Goal: Task Accomplishment & Management: Manage account settings

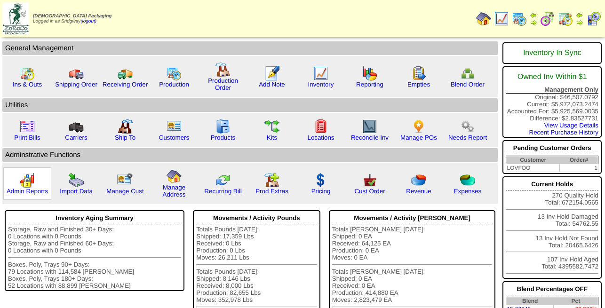
click at [21, 187] on img at bounding box center [27, 180] width 15 height 15
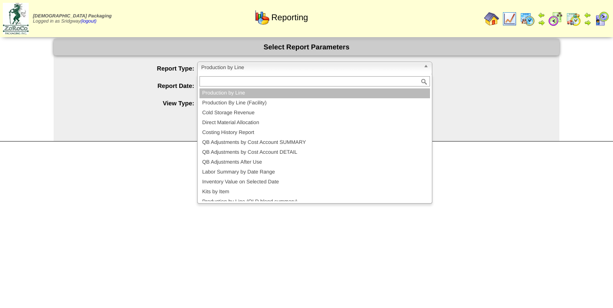
click at [252, 72] on span "Production by Line" at bounding box center [310, 67] width 218 height 11
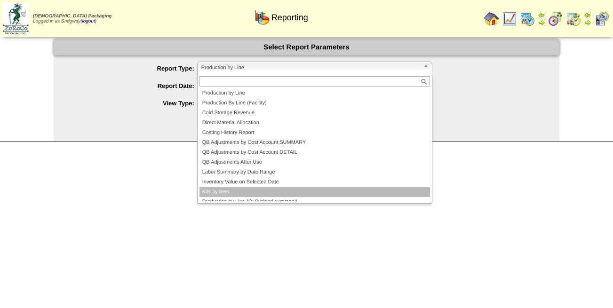
click at [232, 192] on li "Kits by Item" at bounding box center [315, 192] width 231 height 10
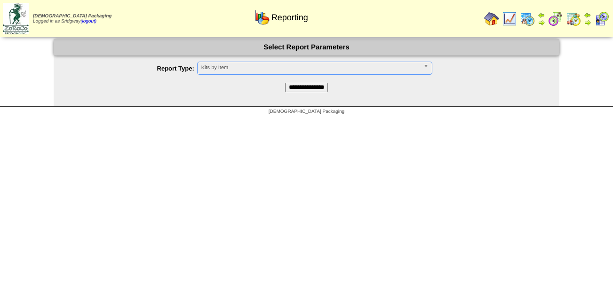
click at [297, 88] on input "**********" at bounding box center [306, 87] width 43 height 9
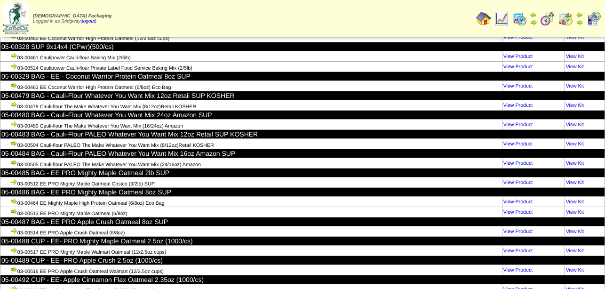
scroll to position [63599, 0]
click at [484, 16] on img at bounding box center [483, 18] width 15 height 15
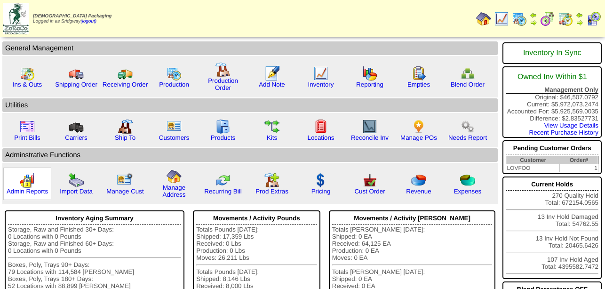
click at [27, 188] on img at bounding box center [27, 180] width 15 height 15
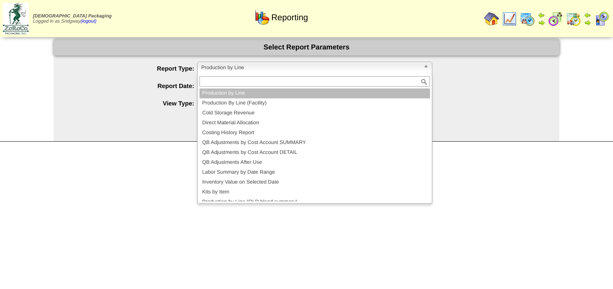
click at [220, 64] on span "Production by Line" at bounding box center [310, 67] width 218 height 11
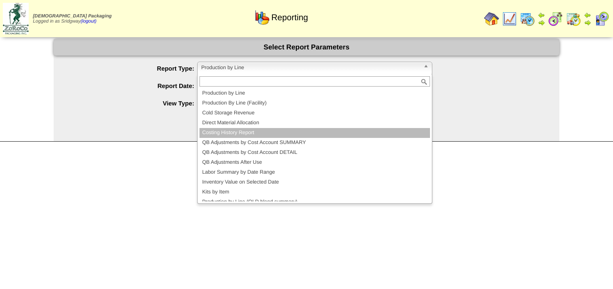
scroll to position [6, 0]
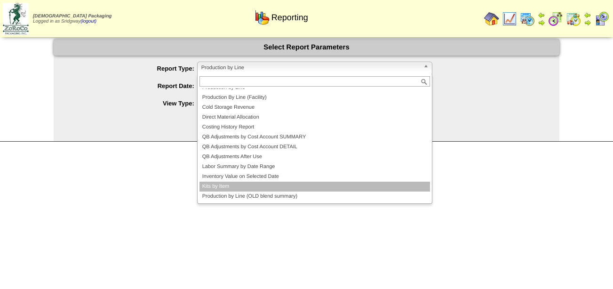
click at [229, 188] on li "Kits by Item" at bounding box center [315, 187] width 231 height 10
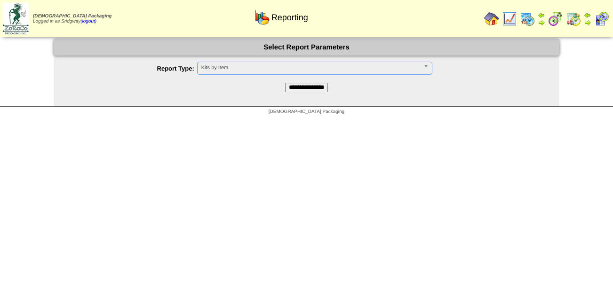
click at [313, 88] on input "**********" at bounding box center [306, 87] width 43 height 9
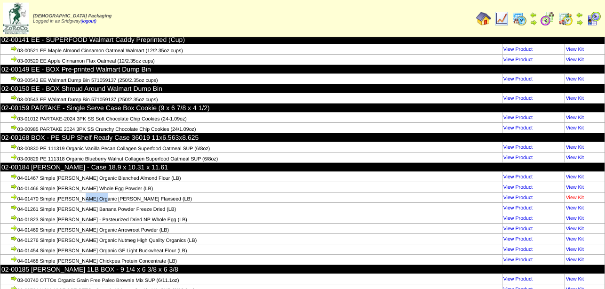
scroll to position [4871, 0]
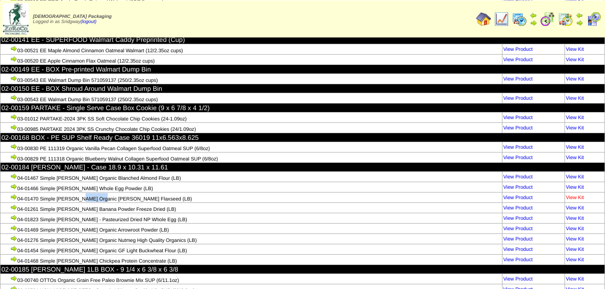
click at [574, 195] on link "View Kit" at bounding box center [575, 198] width 18 height 6
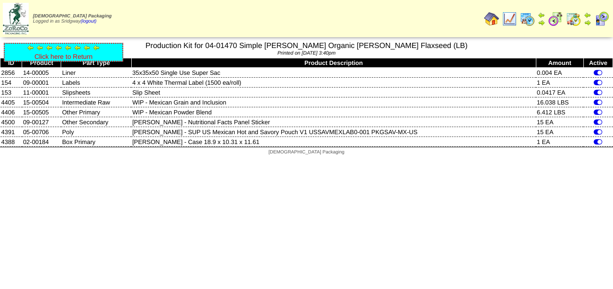
click at [45, 56] on link "Click here to Return" at bounding box center [63, 57] width 58 height 8
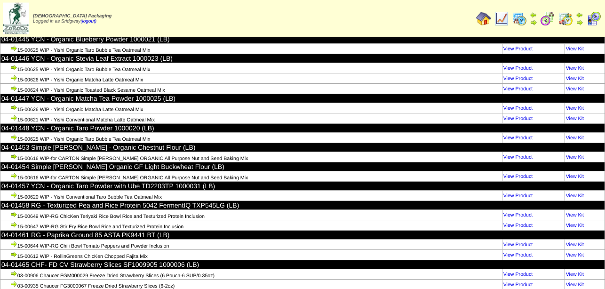
scroll to position [44021, 0]
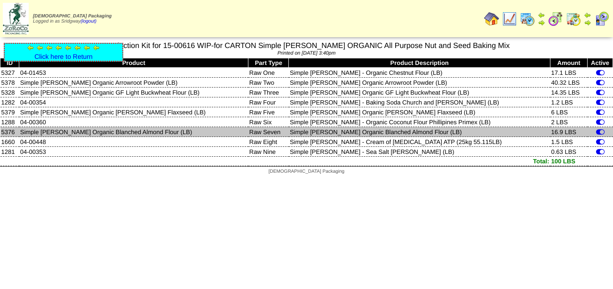
click at [356, 133] on td "Simple [PERSON_NAME] Organic Blanched Almond Flour (LB)" at bounding box center [420, 132] width 262 height 10
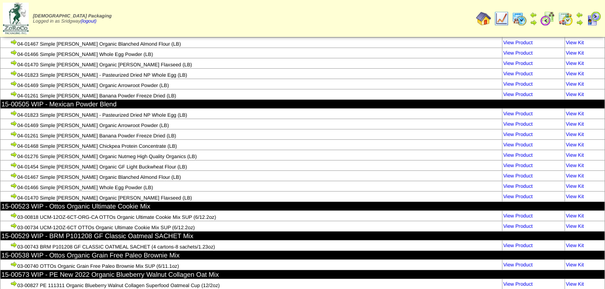
scroll to position [97396, 0]
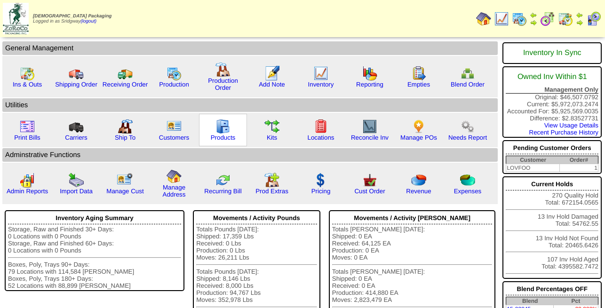
click at [222, 134] on img at bounding box center [223, 126] width 15 height 15
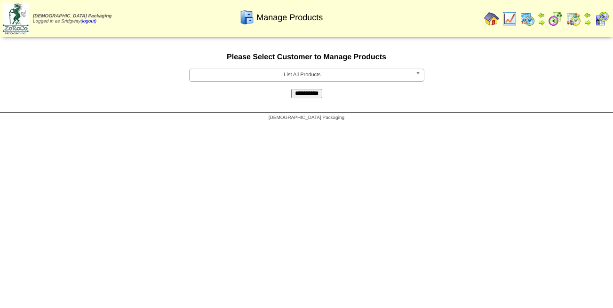
click at [265, 78] on span "List All Products" at bounding box center [302, 74] width 218 height 11
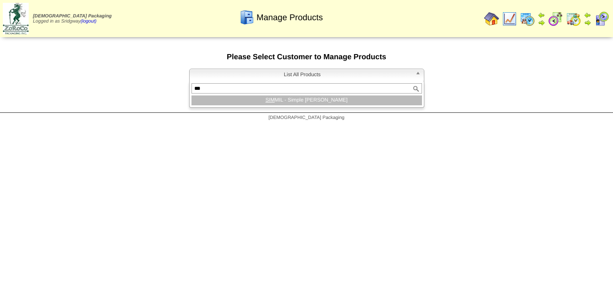
type input "***"
click at [323, 104] on li "SIM MIL - Simple [PERSON_NAME]" at bounding box center [307, 101] width 231 height 10
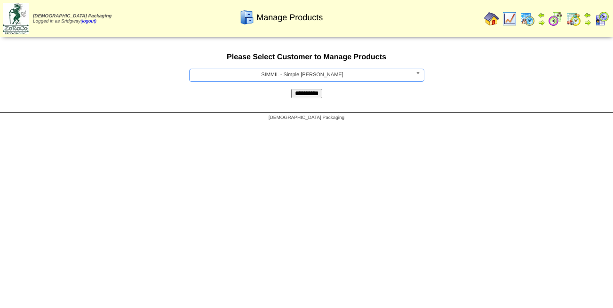
click at [316, 97] on input "**********" at bounding box center [306, 93] width 31 height 9
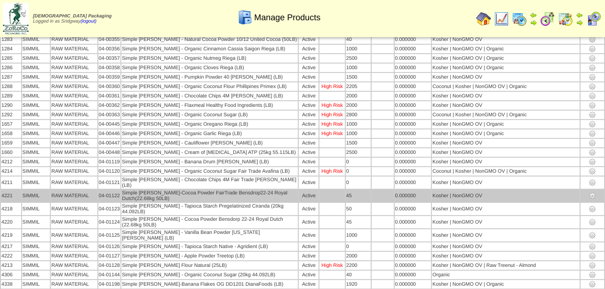
scroll to position [331, 0]
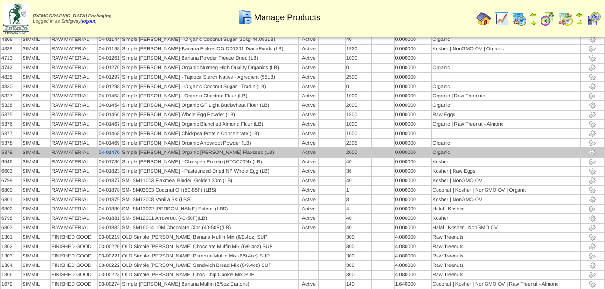
click at [592, 149] on img at bounding box center [593, 153] width 8 height 8
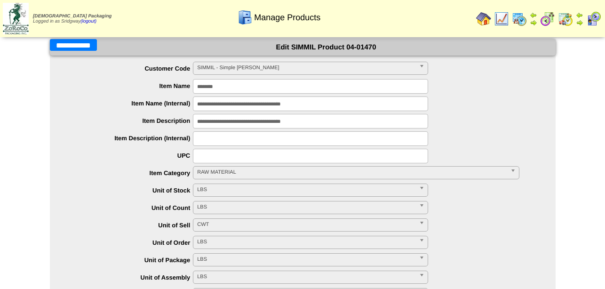
click at [64, 47] on input "**********" at bounding box center [73, 45] width 47 height 12
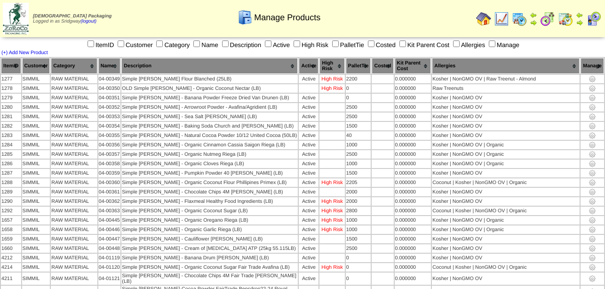
scroll to position [404, 0]
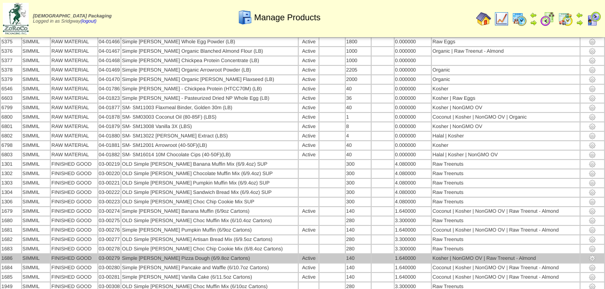
click at [96, 254] on td "FINISHED GOOD" at bounding box center [74, 258] width 46 height 8
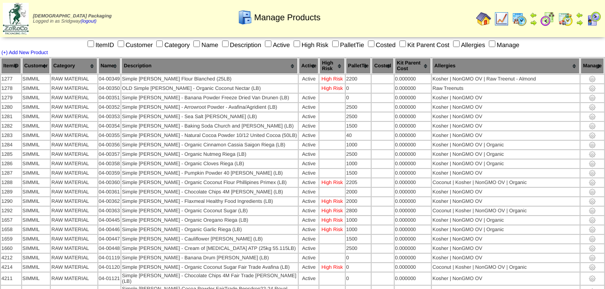
scroll to position [341, 0]
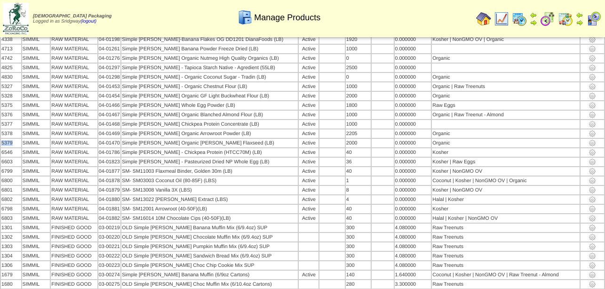
drag, startPoint x: 16, startPoint y: 132, endPoint x: 0, endPoint y: 137, distance: 17.0
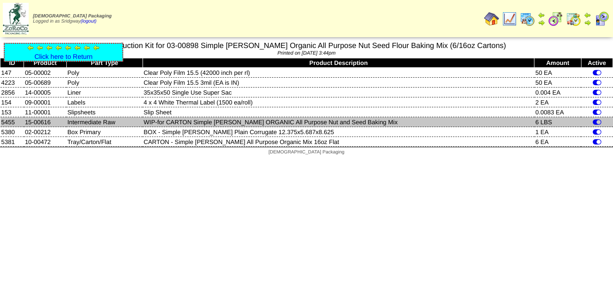
drag, startPoint x: 53, startPoint y: 123, endPoint x: 27, endPoint y: 126, distance: 25.6
click at [27, 126] on td "15-00616" at bounding box center [45, 122] width 42 height 10
copy td "15-00616"
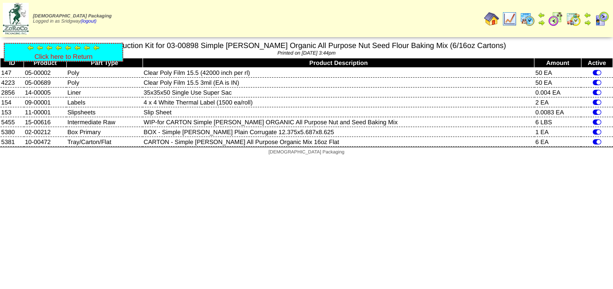
click at [53, 53] on link "Click here to Return" at bounding box center [63, 57] width 58 height 8
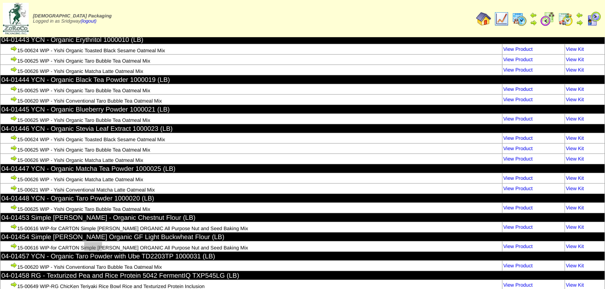
scroll to position [43952, 0]
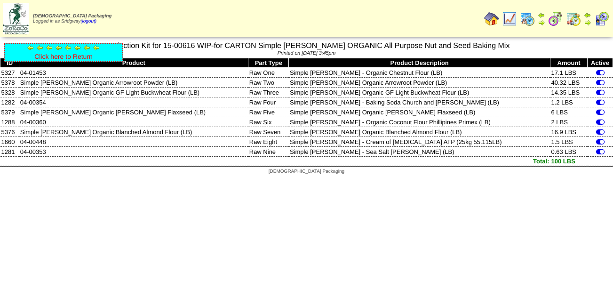
click at [56, 56] on link "Click here to Return" at bounding box center [63, 57] width 58 height 8
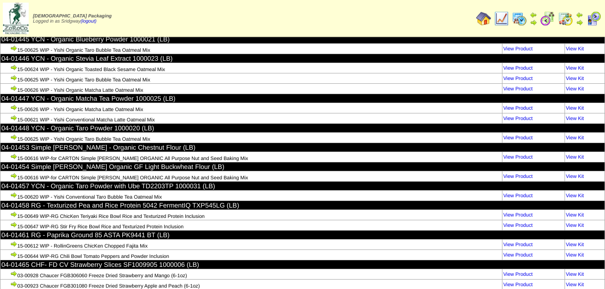
scroll to position [63650, 0]
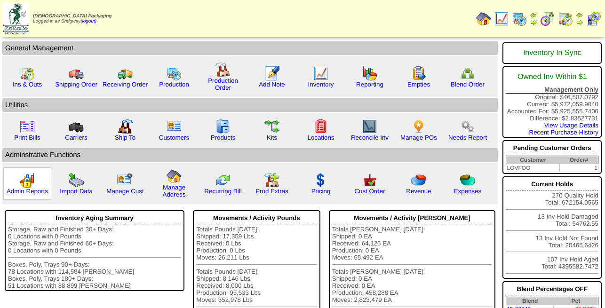
click at [25, 188] on img at bounding box center [27, 180] width 15 height 15
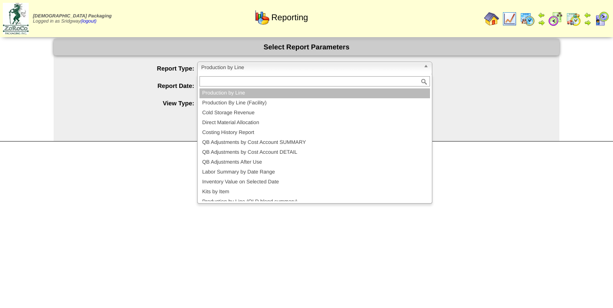
click at [237, 67] on span "Production by Line" at bounding box center [310, 67] width 218 height 11
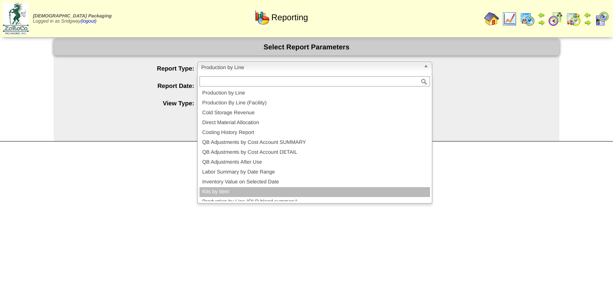
click at [232, 190] on li "Kits by Item" at bounding box center [315, 192] width 231 height 10
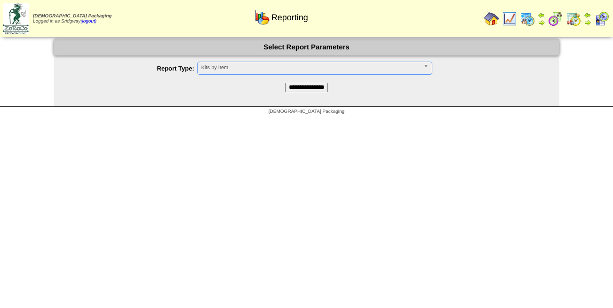
click at [301, 87] on input "**********" at bounding box center [306, 87] width 43 height 9
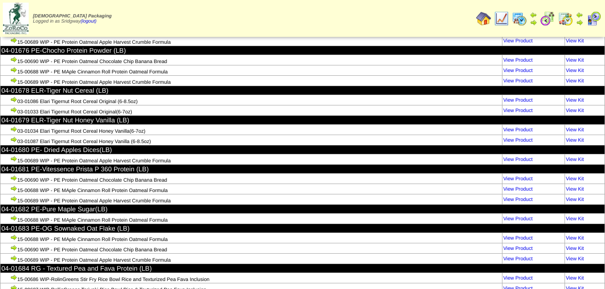
scroll to position [63569, 0]
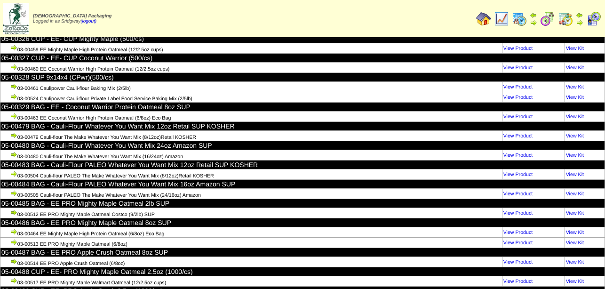
click at [485, 17] on img at bounding box center [483, 18] width 15 height 15
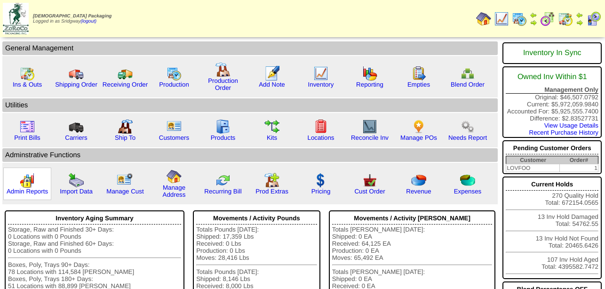
drag, startPoint x: 2, startPoint y: 169, endPoint x: 48, endPoint y: 205, distance: 58.3
click at [48, 205] on table "General Management Ins & Outs" at bounding box center [250, 122] width 498 height 165
copy tbody "Adminstrative Functions Admin Reports"
click at [29, 183] on img at bounding box center [27, 180] width 15 height 15
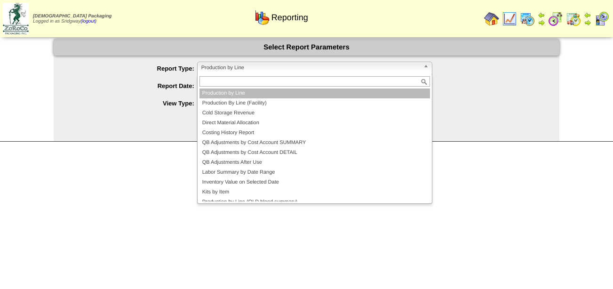
click at [290, 65] on span "Production by Line" at bounding box center [310, 67] width 218 height 11
click at [226, 66] on span "Production by Line" at bounding box center [310, 67] width 218 height 11
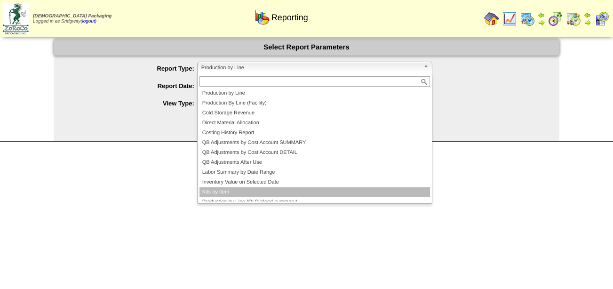
click at [226, 190] on li "Kits by Item" at bounding box center [315, 192] width 231 height 10
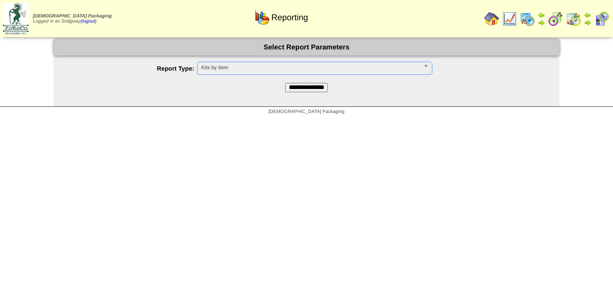
click at [298, 90] on input "**********" at bounding box center [306, 87] width 43 height 9
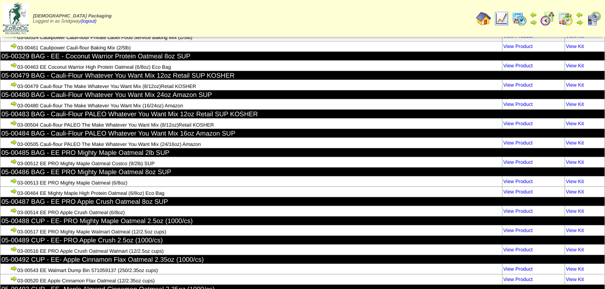
scroll to position [63620, 0]
drag, startPoint x: 1, startPoint y: 72, endPoint x: 48, endPoint y: 164, distance: 102.7
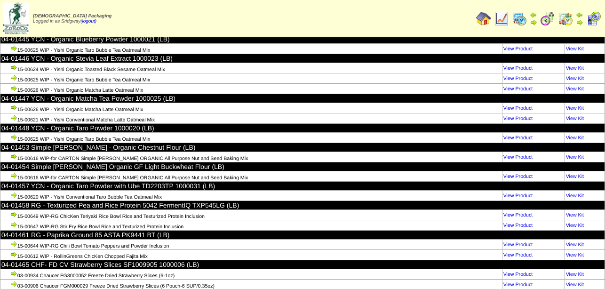
scroll to position [44021, 0]
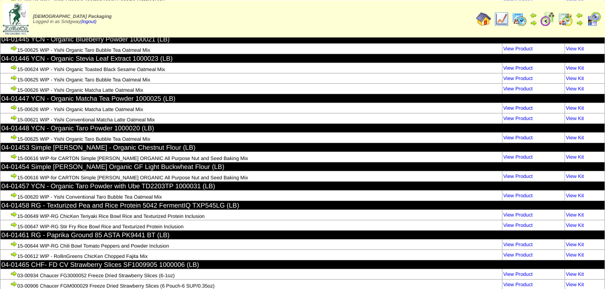
click at [485, 19] on img at bounding box center [483, 18] width 15 height 15
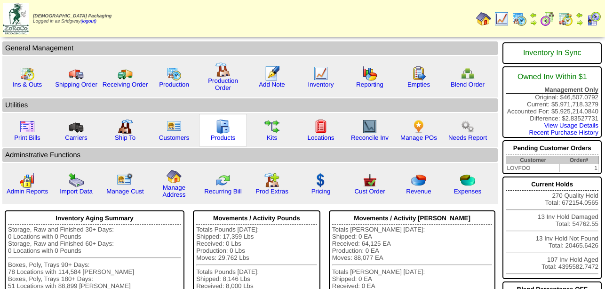
click at [226, 134] on img at bounding box center [223, 126] width 15 height 15
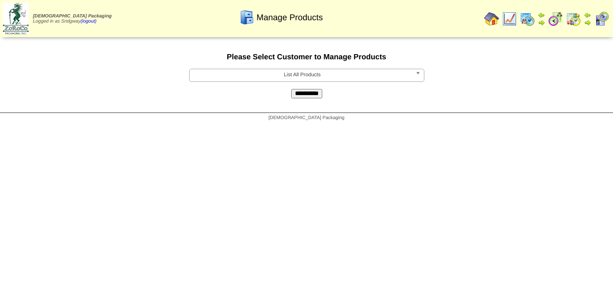
click at [278, 76] on span "List All Products" at bounding box center [302, 74] width 218 height 11
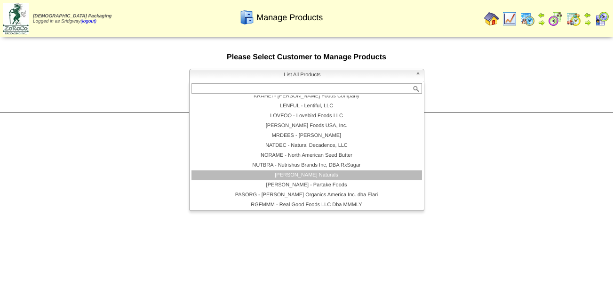
scroll to position [169, 0]
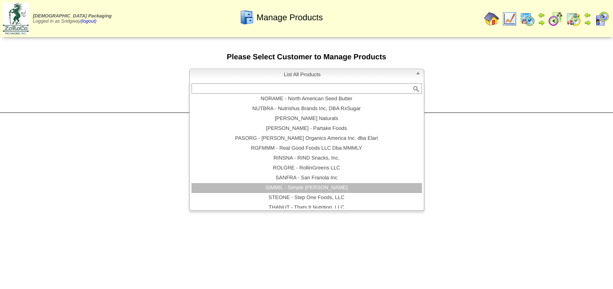
click at [304, 193] on li "SIMMIL - Simple [PERSON_NAME]" at bounding box center [307, 188] width 231 height 10
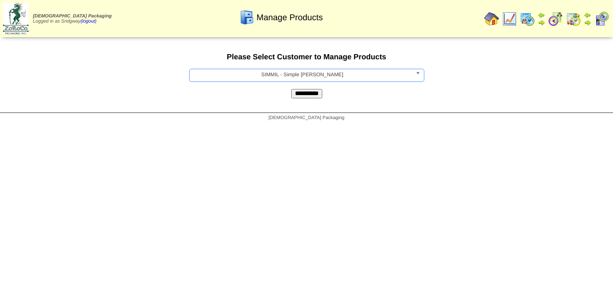
click at [313, 95] on input "**********" at bounding box center [306, 93] width 31 height 9
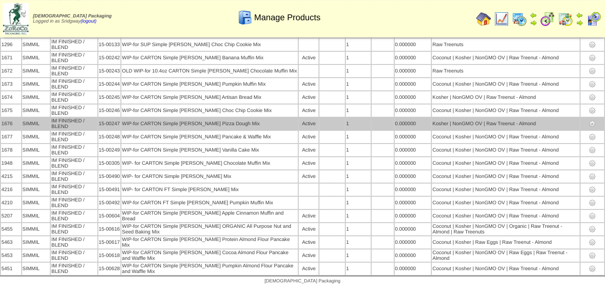
scroll to position [1162, 0]
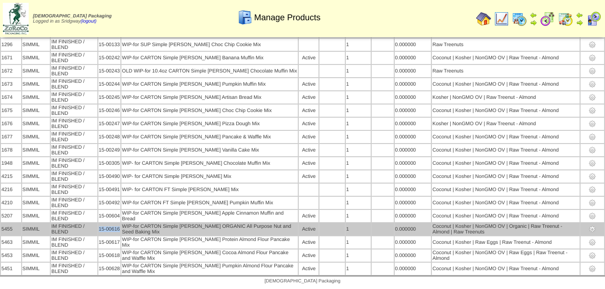
drag, startPoint x: 121, startPoint y: 225, endPoint x: 102, endPoint y: 227, distance: 20.0
click at [102, 227] on td "15-00616" at bounding box center [109, 229] width 23 height 12
copy td "15-00616"
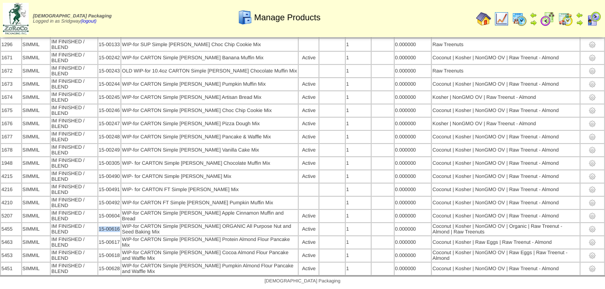
click at [481, 18] on img at bounding box center [483, 18] width 15 height 15
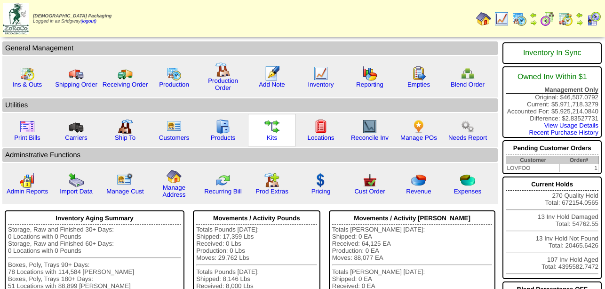
click at [271, 133] on img at bounding box center [272, 126] width 15 height 15
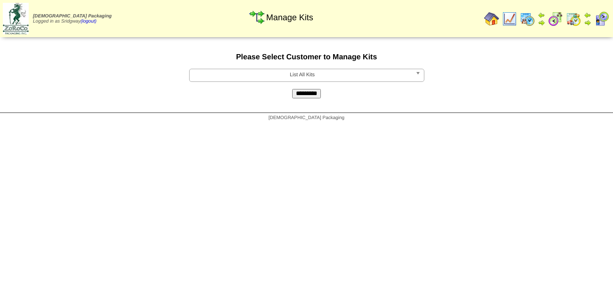
click at [306, 77] on span "List All Kits" at bounding box center [302, 74] width 218 height 11
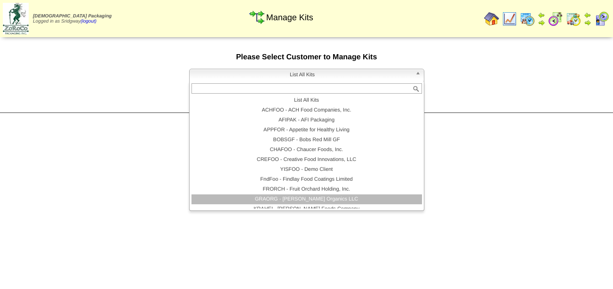
scroll to position [203, 0]
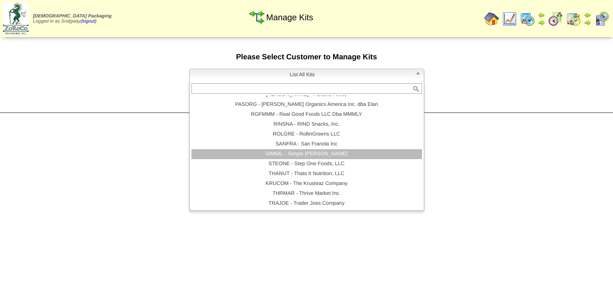
click at [303, 155] on li "SIMMIL - Simple [PERSON_NAME]" at bounding box center [307, 154] width 231 height 10
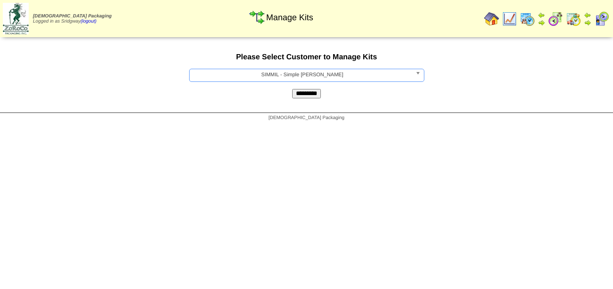
click at [309, 97] on input "*********" at bounding box center [306, 93] width 29 height 9
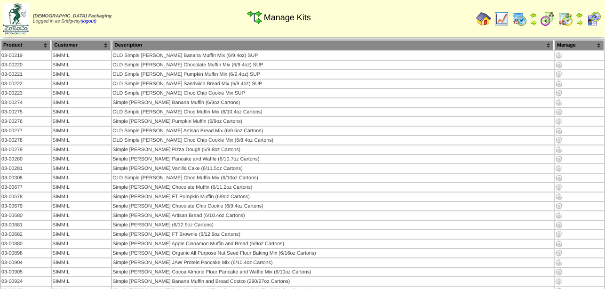
scroll to position [229, 0]
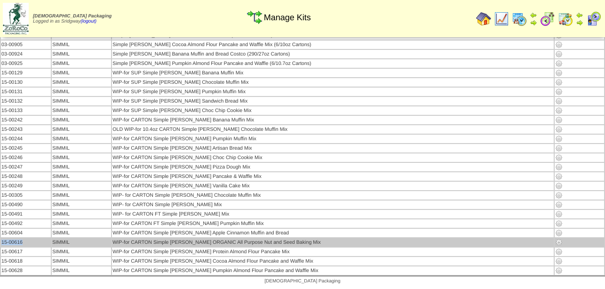
click at [556, 240] on img at bounding box center [560, 243] width 8 height 8
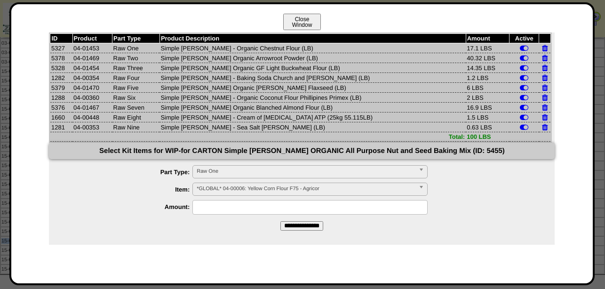
click at [308, 21] on button "Close Window" at bounding box center [302, 22] width 38 height 16
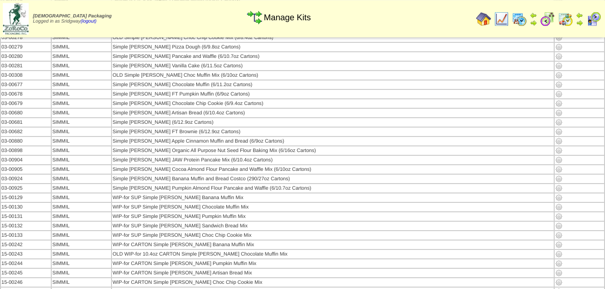
scroll to position [48, 0]
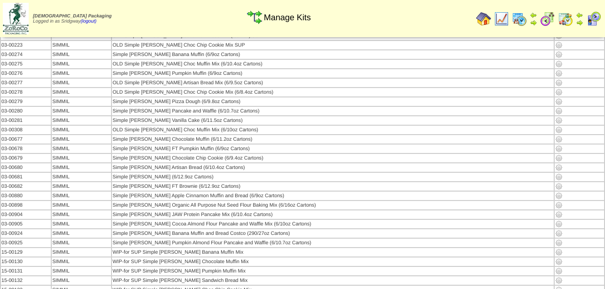
click at [478, 20] on img at bounding box center [483, 18] width 15 height 15
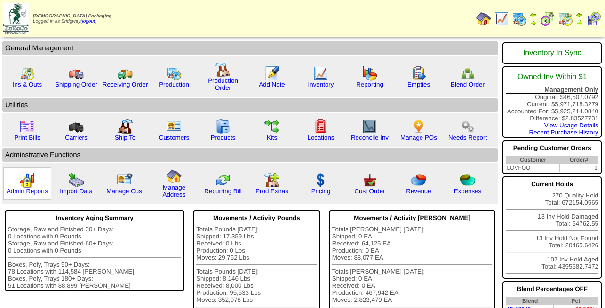
click at [30, 188] on img at bounding box center [27, 180] width 15 height 15
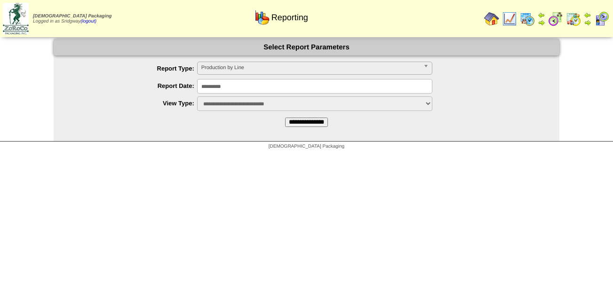
click at [254, 68] on span "Production by Line" at bounding box center [310, 67] width 218 height 11
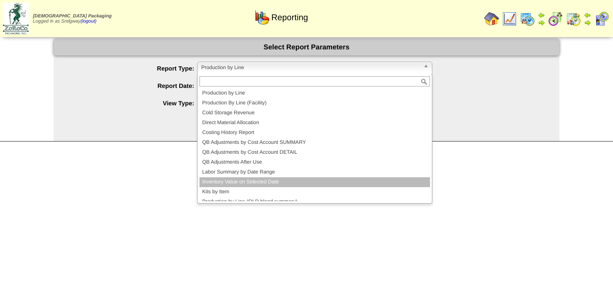
scroll to position [6, 0]
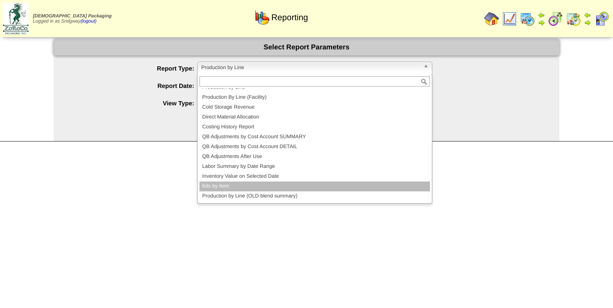
click at [230, 186] on li "Kits by Item" at bounding box center [315, 187] width 231 height 10
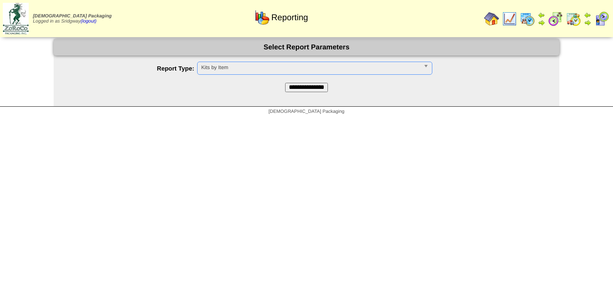
click at [303, 87] on input "**********" at bounding box center [306, 87] width 43 height 9
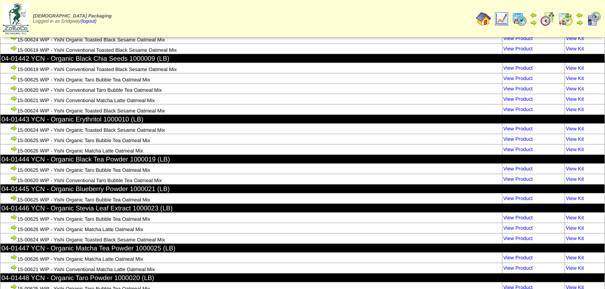
scroll to position [44032, 0]
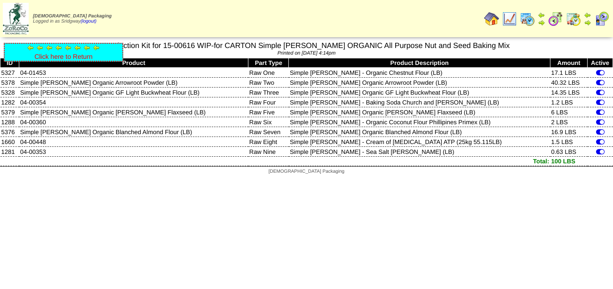
click at [65, 58] on link "Click here to Return" at bounding box center [63, 57] width 58 height 8
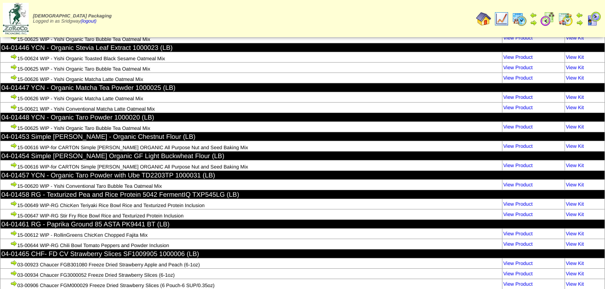
scroll to position [97385, 0]
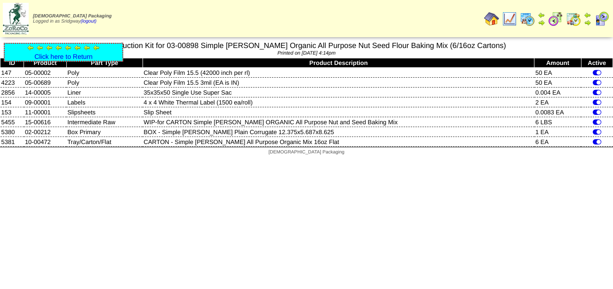
click at [510, 15] on img at bounding box center [509, 18] width 15 height 15
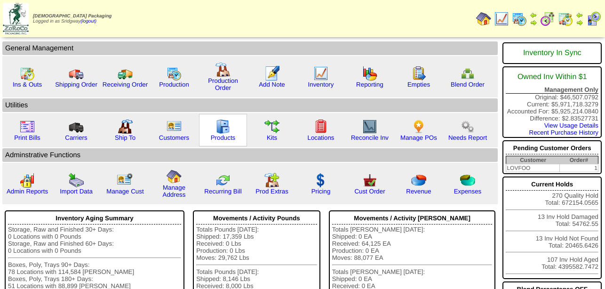
click at [227, 132] on img at bounding box center [223, 126] width 15 height 15
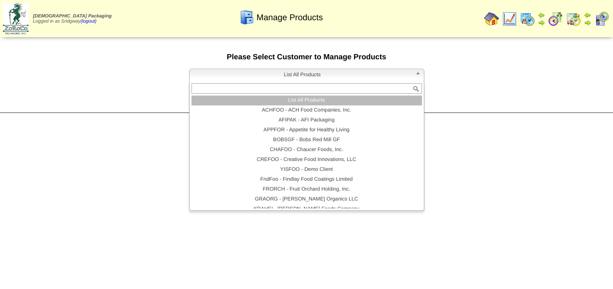
click at [325, 74] on span "List All Products" at bounding box center [302, 74] width 218 height 11
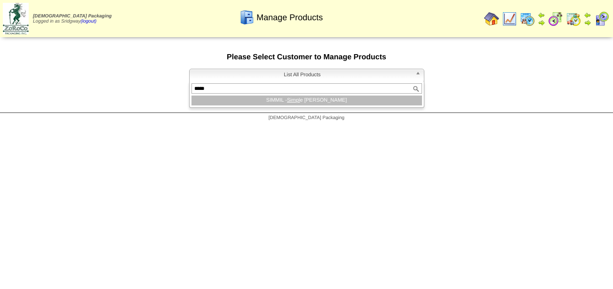
type input "*****"
click at [317, 102] on li "SIMMIL - Simpl e Mills" at bounding box center [307, 101] width 231 height 10
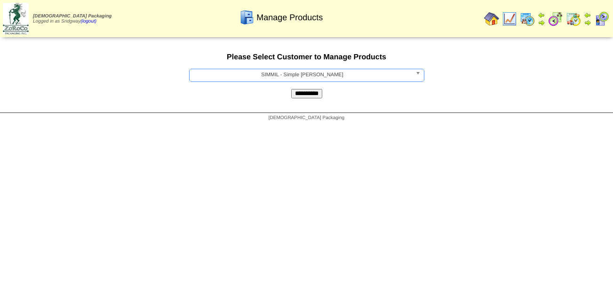
click at [316, 97] on input "**********" at bounding box center [306, 93] width 31 height 9
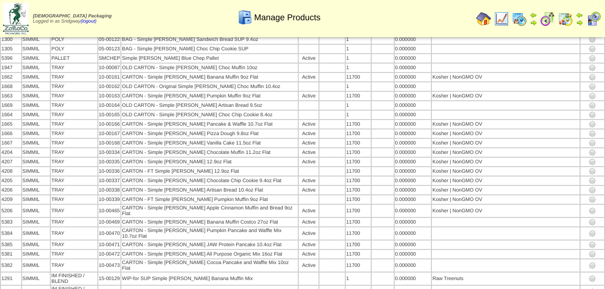
scroll to position [694, 0]
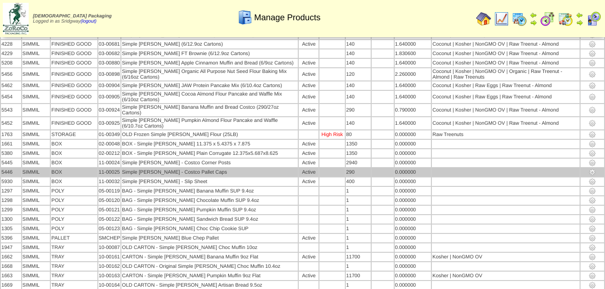
click at [119, 168] on td "11-00025" at bounding box center [109, 172] width 23 height 8
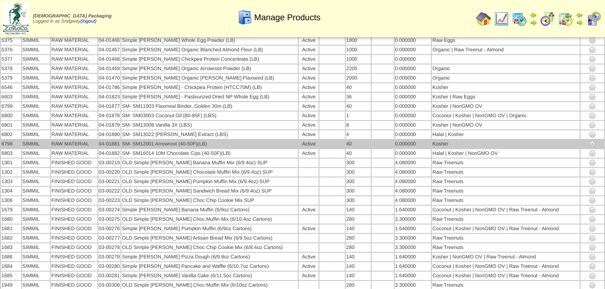
scroll to position [358, 0]
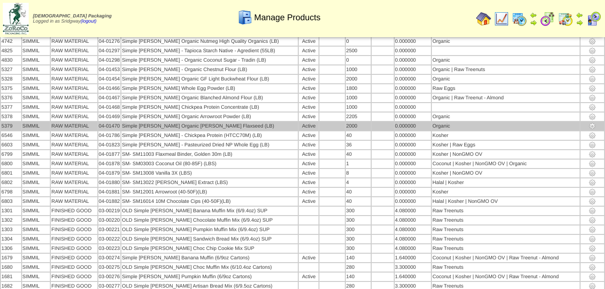
click at [592, 122] on img at bounding box center [593, 126] width 8 height 8
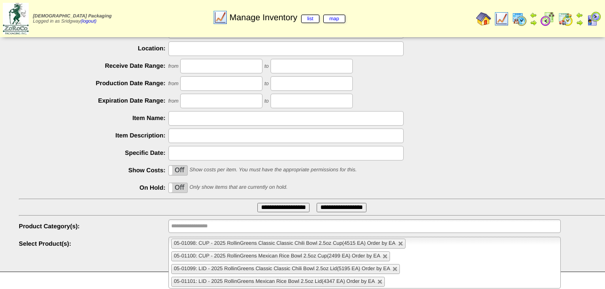
scroll to position [108, 0]
click at [382, 283] on link at bounding box center [381, 282] width 6 height 6
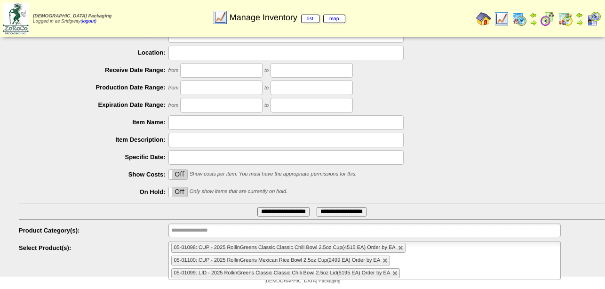
click at [399, 274] on li "05-01099: LID - 2025 RollinGreens Classic Classic Chili Bowl 2.5oz Lid(5195 EA)…" at bounding box center [285, 273] width 229 height 10
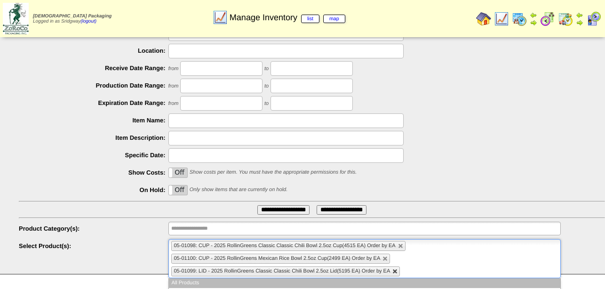
click at [395, 270] on link at bounding box center [396, 272] width 6 height 6
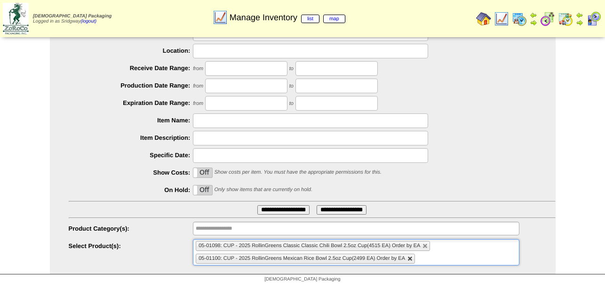
click at [411, 258] on link at bounding box center [411, 259] width 6 height 6
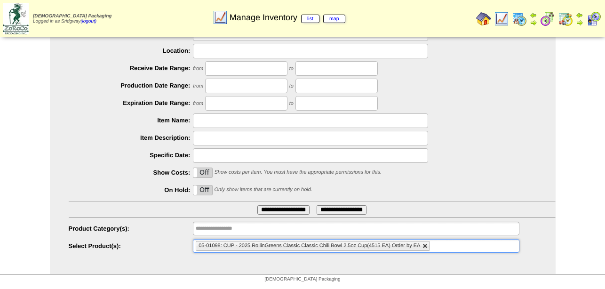
click at [427, 248] on link at bounding box center [426, 246] width 6 height 6
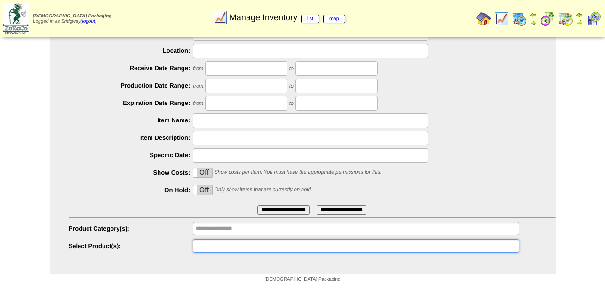
click at [427, 248] on ul at bounding box center [356, 246] width 326 height 14
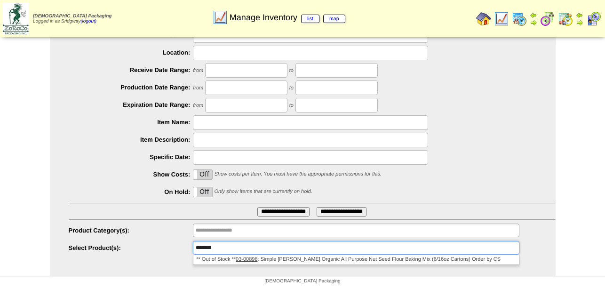
type input "**********"
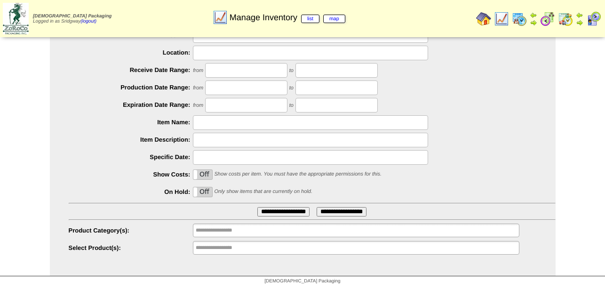
click at [280, 244] on ul "**********" at bounding box center [356, 248] width 326 height 14
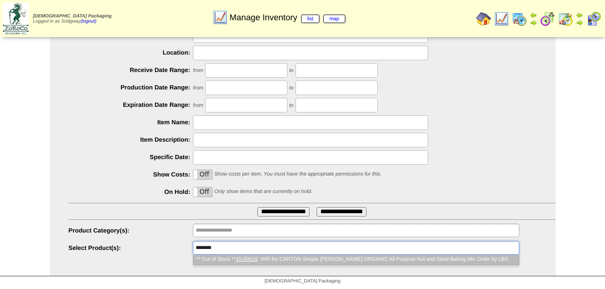
type input "**********"
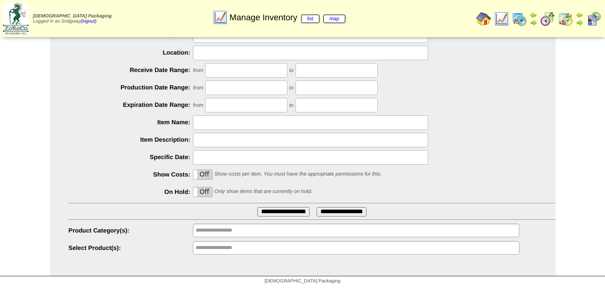
click at [282, 244] on ul "**********" at bounding box center [356, 248] width 326 height 14
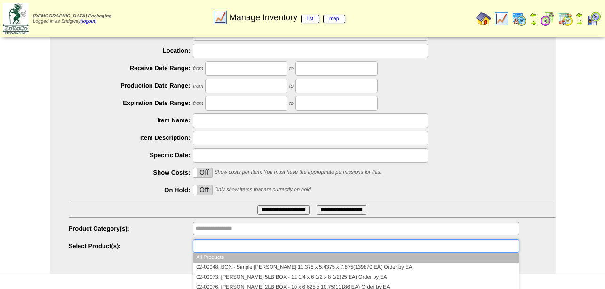
paste input "********"
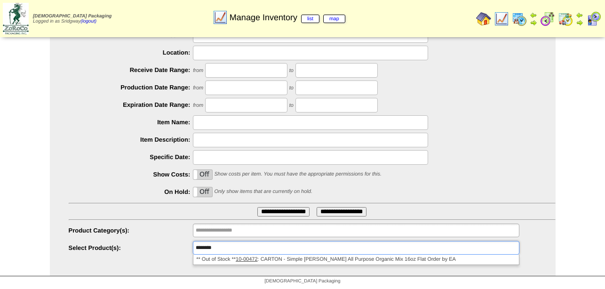
type input "**********"
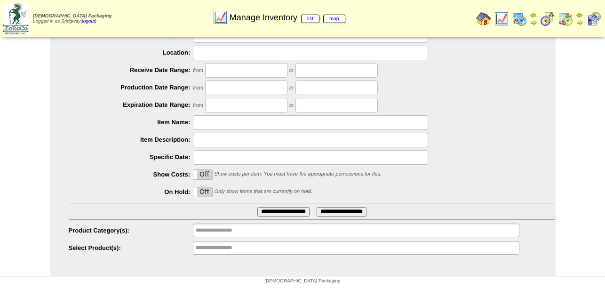
click at [288, 250] on ul "**********" at bounding box center [356, 248] width 326 height 14
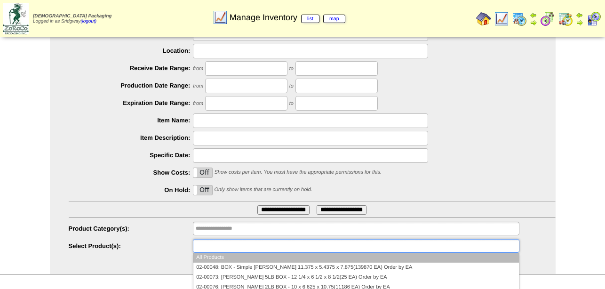
paste input "********"
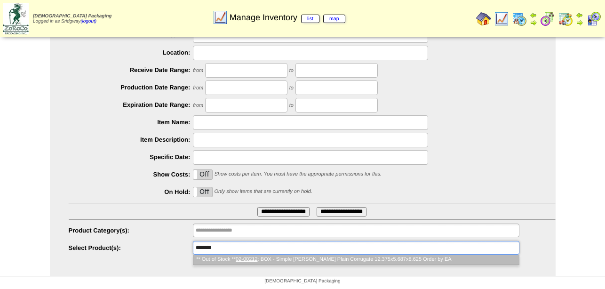
type input "**********"
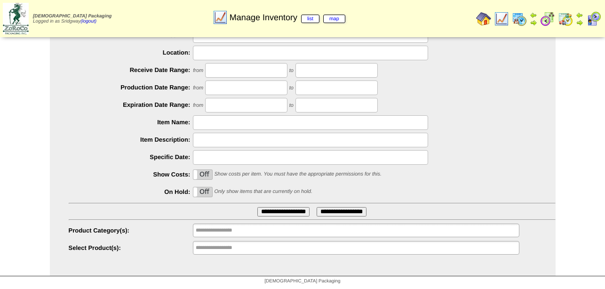
click at [276, 249] on ul "**********" at bounding box center [356, 248] width 326 height 14
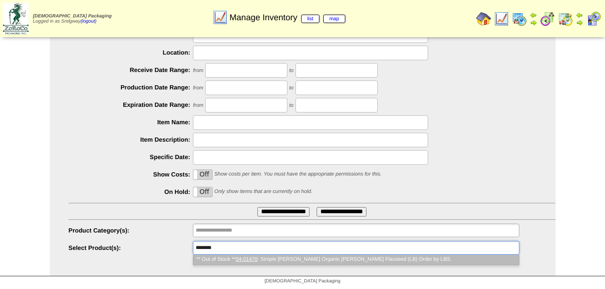
type input "**********"
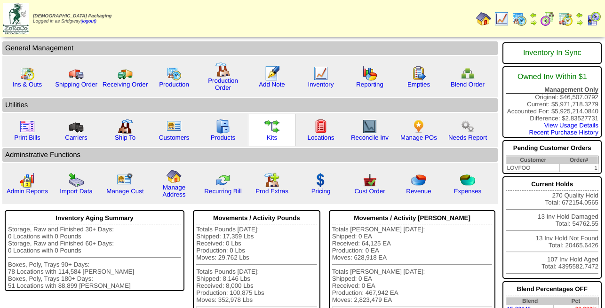
click at [273, 133] on img at bounding box center [272, 126] width 15 height 15
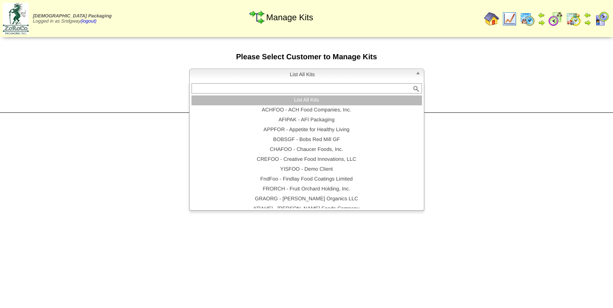
click at [315, 74] on span "List All Kits" at bounding box center [302, 74] width 218 height 11
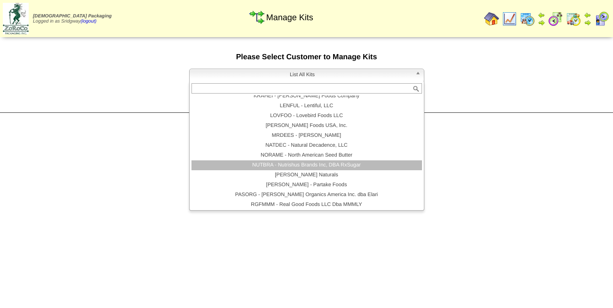
scroll to position [169, 0]
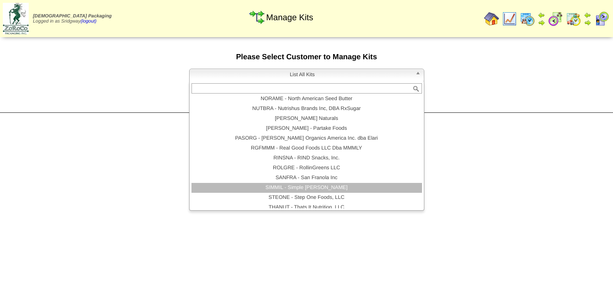
click at [304, 190] on li "SIMMIL - Simple [PERSON_NAME]" at bounding box center [307, 188] width 231 height 10
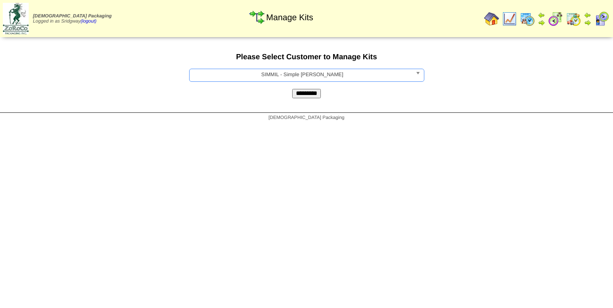
click at [312, 97] on input "*********" at bounding box center [306, 93] width 29 height 9
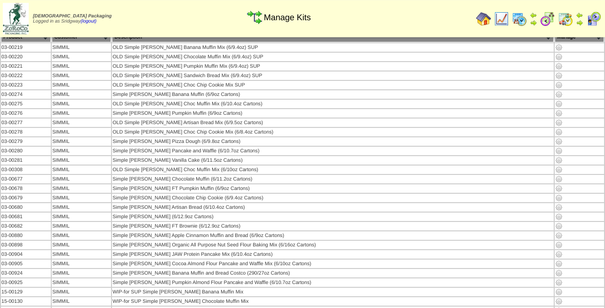
scroll to position [48, 0]
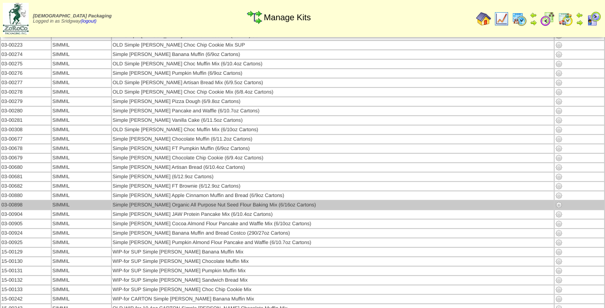
click at [556, 205] on img at bounding box center [560, 205] width 8 height 8
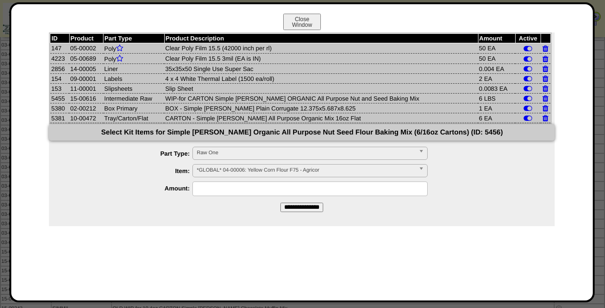
drag, startPoint x: 97, startPoint y: 120, endPoint x: 72, endPoint y: 120, distance: 25.0
click at [72, 120] on td "10-00472" at bounding box center [86, 118] width 34 height 10
copy td "10-00472"
drag, startPoint x: 97, startPoint y: 109, endPoint x: 74, endPoint y: 110, distance: 23.6
click at [74, 110] on td "02-00212" at bounding box center [86, 109] width 34 height 10
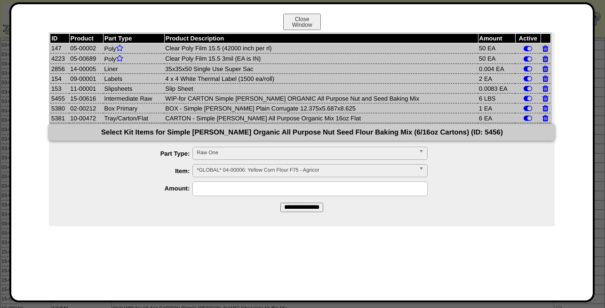
copy td "02-00212"
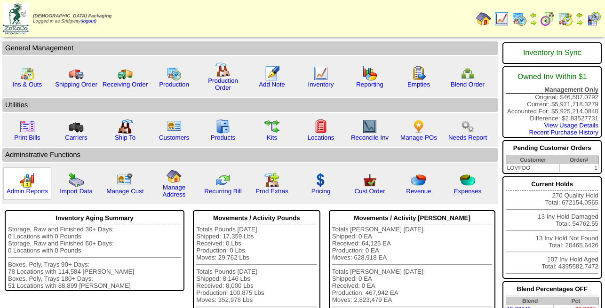
click at [31, 188] on img at bounding box center [27, 180] width 15 height 15
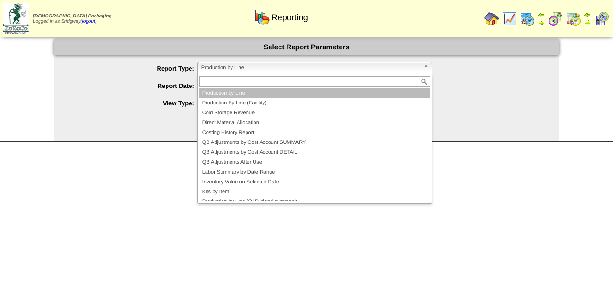
click at [234, 66] on span "Production by Line" at bounding box center [310, 67] width 218 height 11
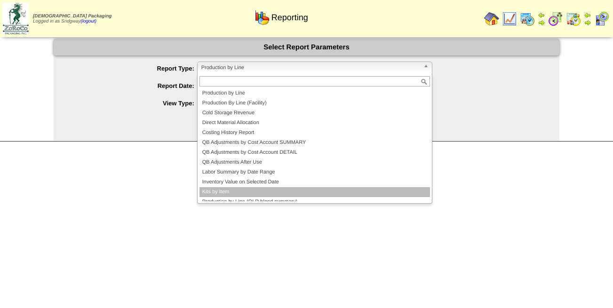
click at [240, 191] on li "Kits by Item" at bounding box center [315, 192] width 231 height 10
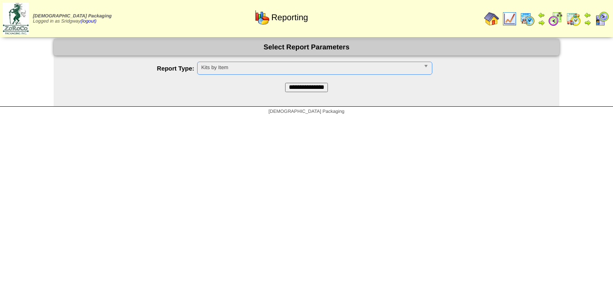
click at [290, 89] on input "**********" at bounding box center [306, 87] width 43 height 9
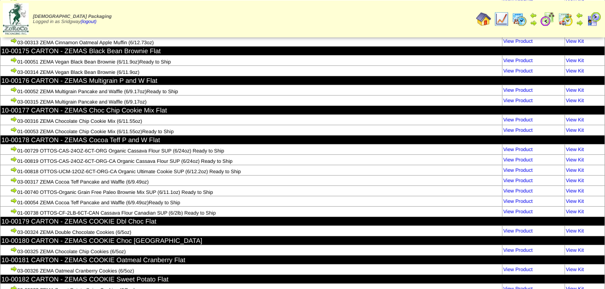
scroll to position [5802, 0]
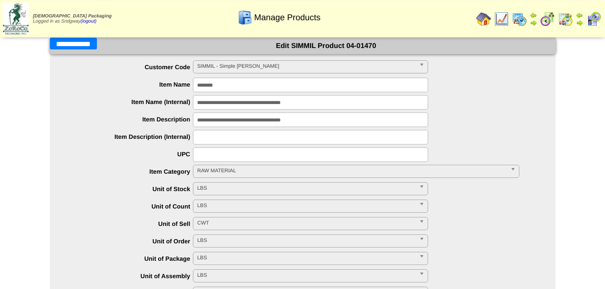
scroll to position [288, 0]
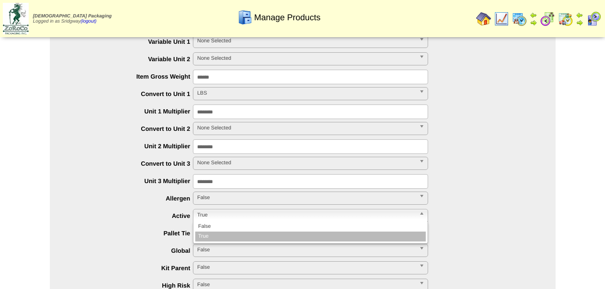
click at [196, 214] on link "True" at bounding box center [310, 215] width 235 height 13
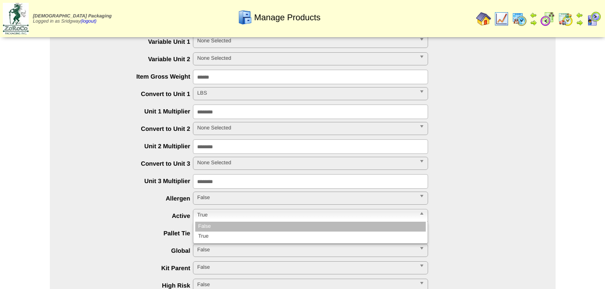
click at [210, 228] on li "False" at bounding box center [310, 227] width 231 height 10
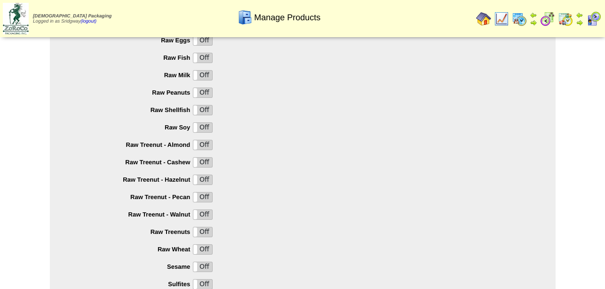
scroll to position [955, 0]
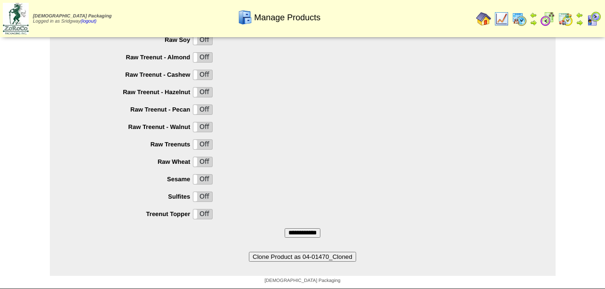
click at [315, 229] on input "**********" at bounding box center [303, 232] width 36 height 9
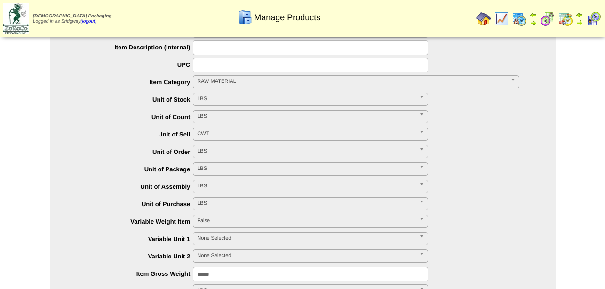
scroll to position [0, 0]
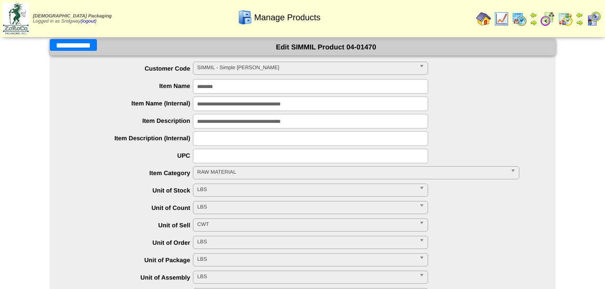
click at [80, 41] on input "**********" at bounding box center [73, 45] width 47 height 12
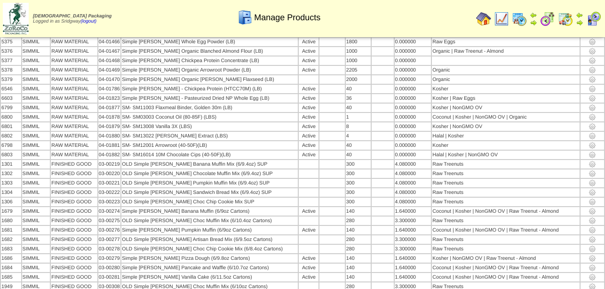
scroll to position [404, 0]
